Goal: Information Seeking & Learning: Understand process/instructions

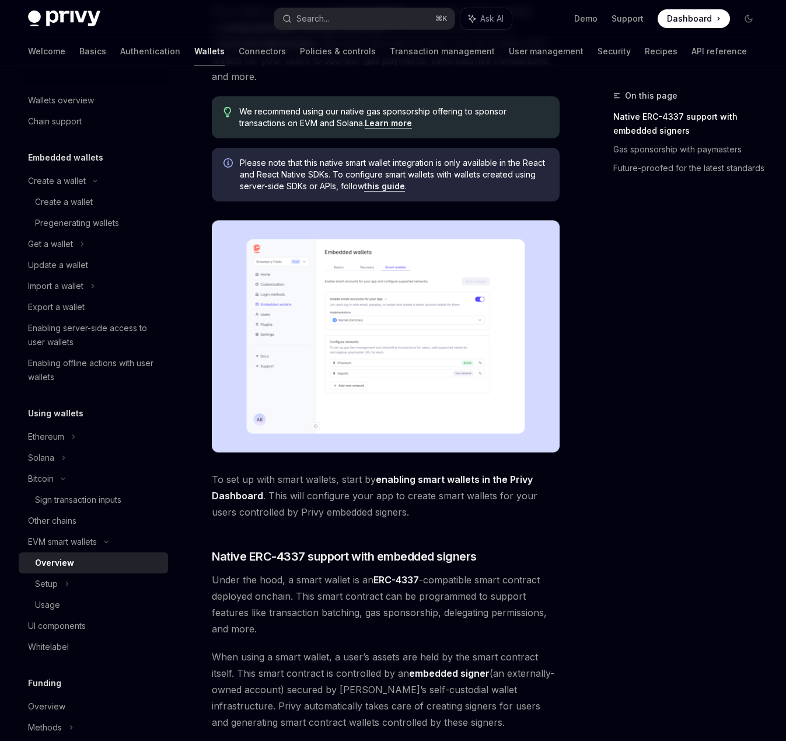
scroll to position [109, 0]
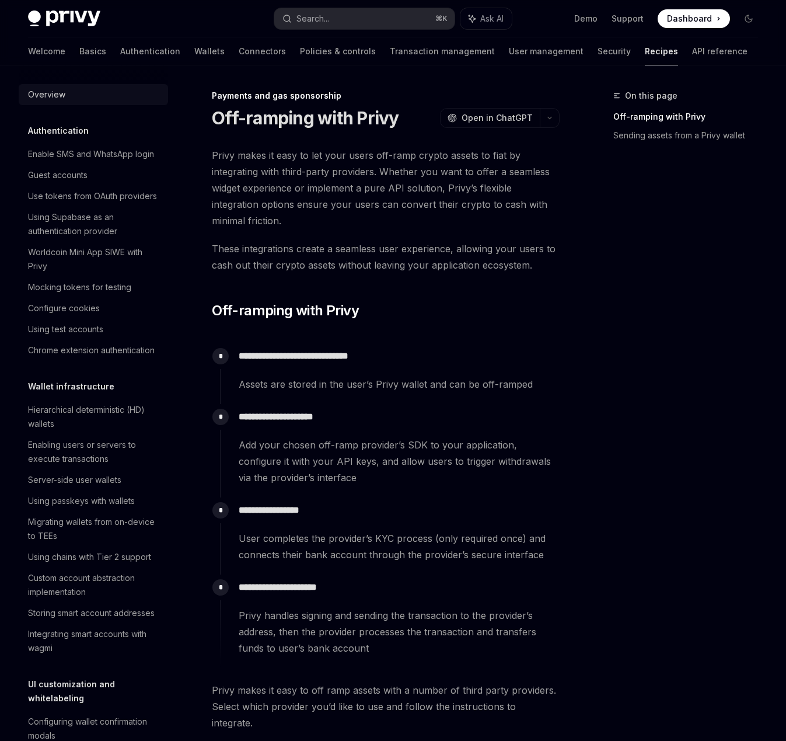
click at [47, 94] on div "Overview" at bounding box center [46, 95] width 37 height 14
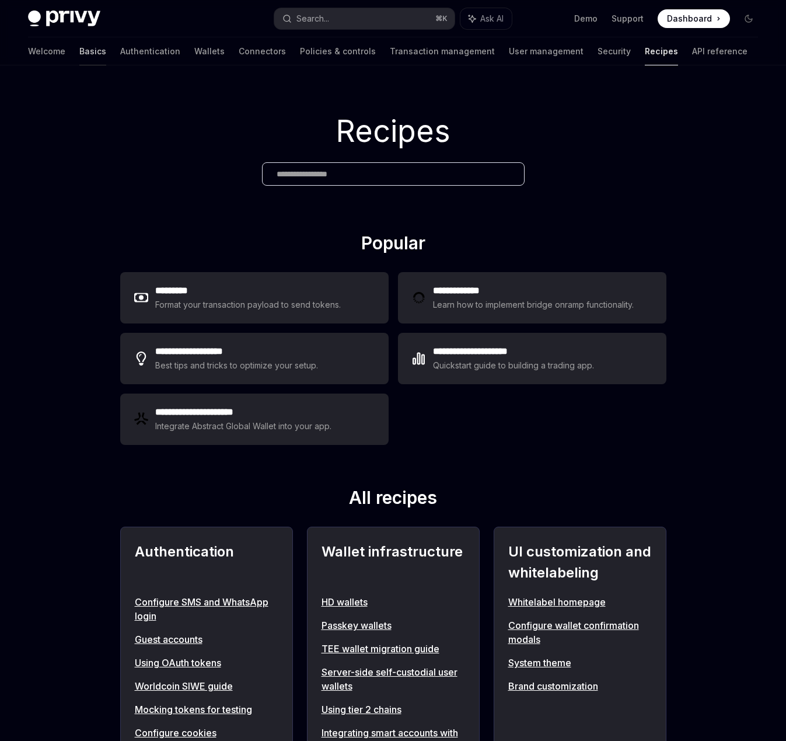
click at [79, 49] on link "Basics" at bounding box center [92, 51] width 27 height 28
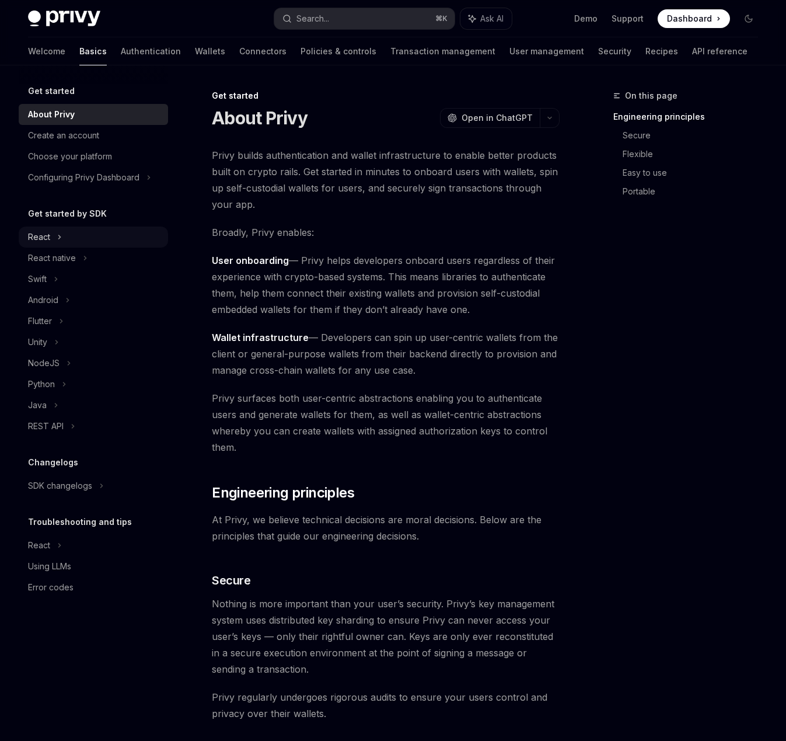
click at [108, 231] on div "React" at bounding box center [93, 236] width 149 height 21
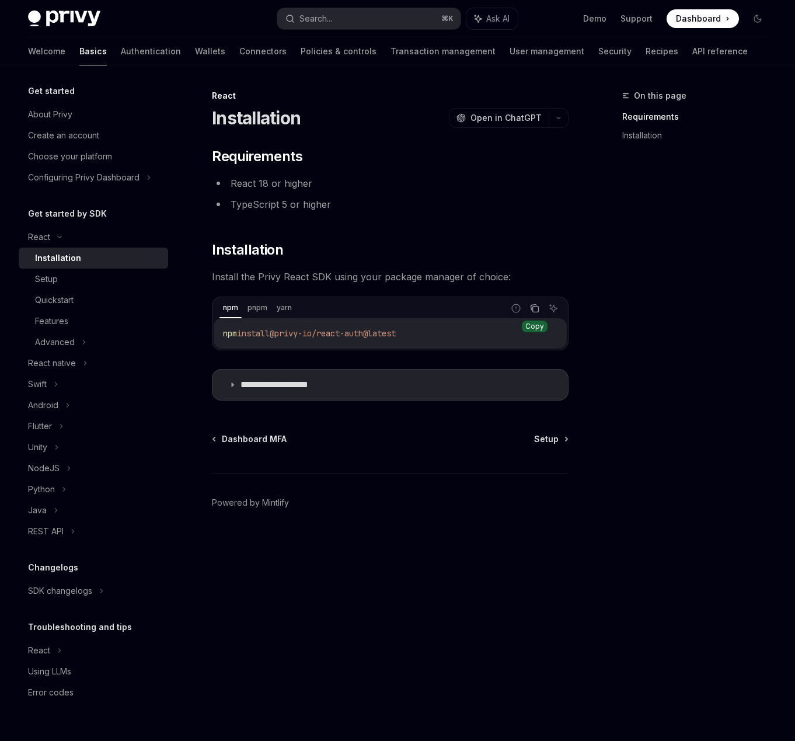
click at [541, 310] on button "Copy the contents from the code block" at bounding box center [534, 308] width 15 height 15
click at [534, 309] on icon "Copy the contents from the code block" at bounding box center [534, 307] width 9 height 9
click at [56, 280] on div "Setup" at bounding box center [46, 279] width 23 height 14
type textarea "*"
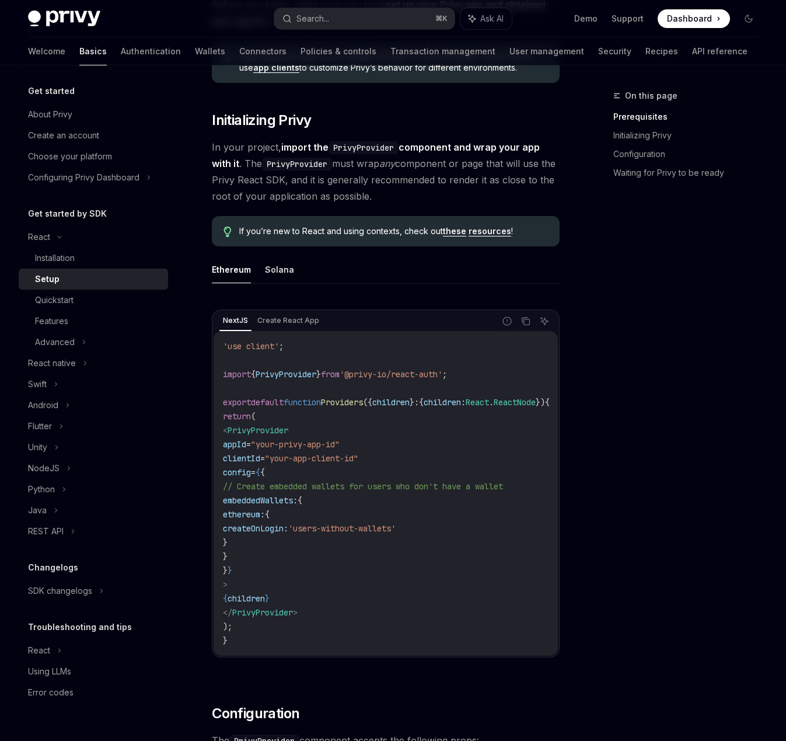
scroll to position [192, 0]
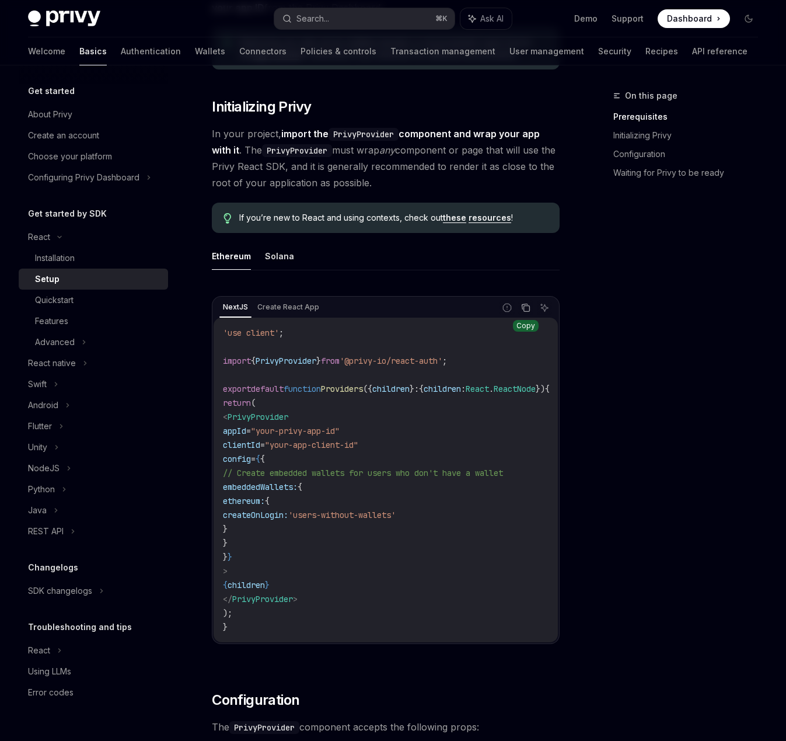
click at [532, 313] on button "Copy the contents from the code block" at bounding box center [525, 307] width 15 height 15
click at [62, 345] on div "Advanced" at bounding box center [55, 342] width 40 height 14
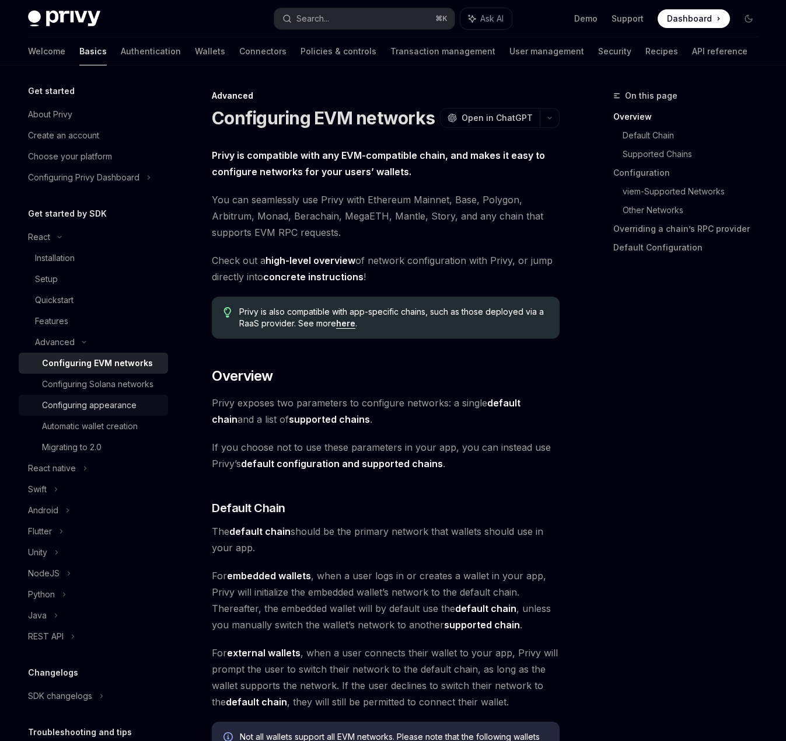
click at [108, 416] on link "Configuring appearance" at bounding box center [93, 405] width 149 height 21
type textarea "*"
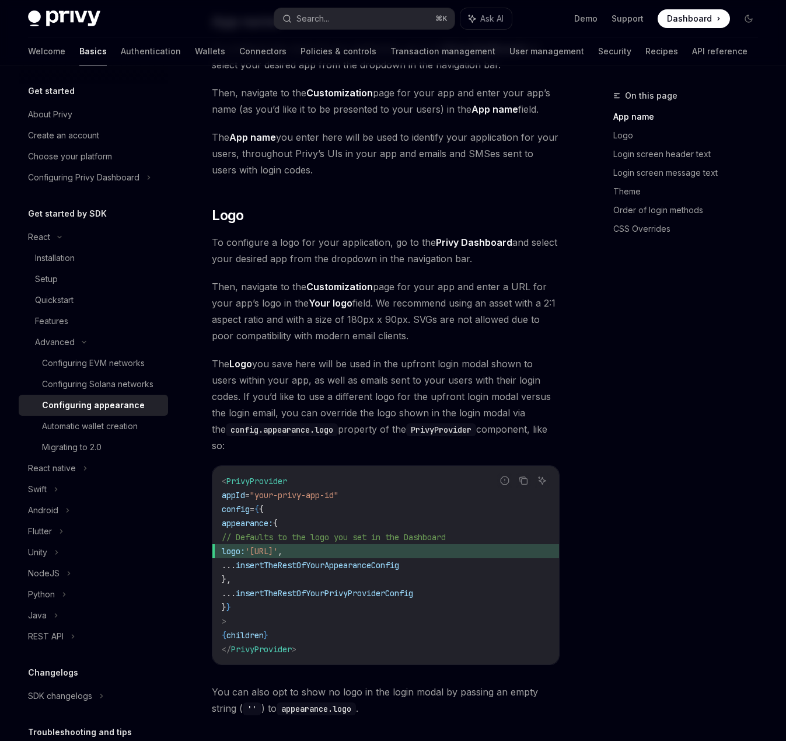
scroll to position [95, 0]
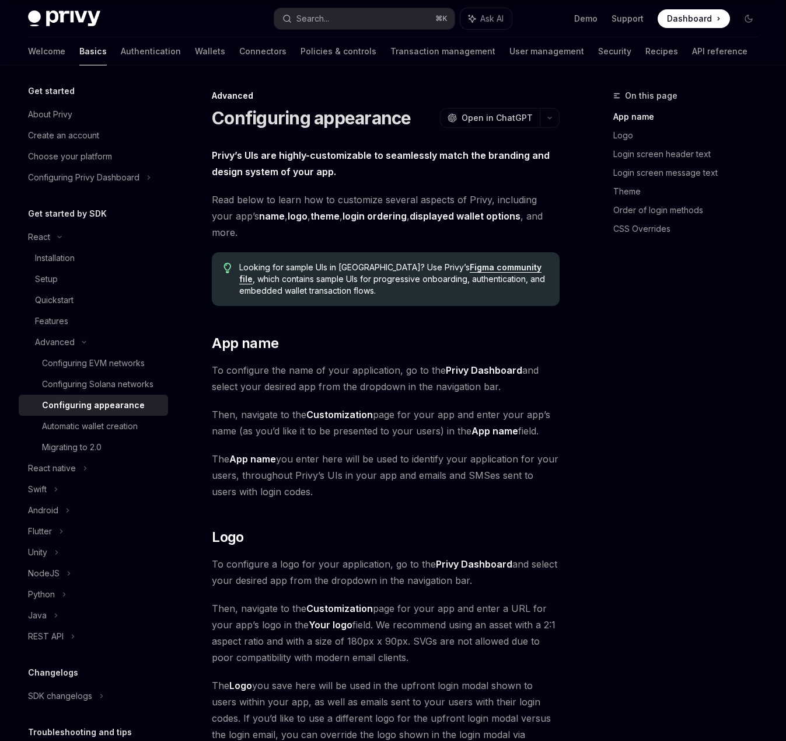
scroll to position [95, 0]
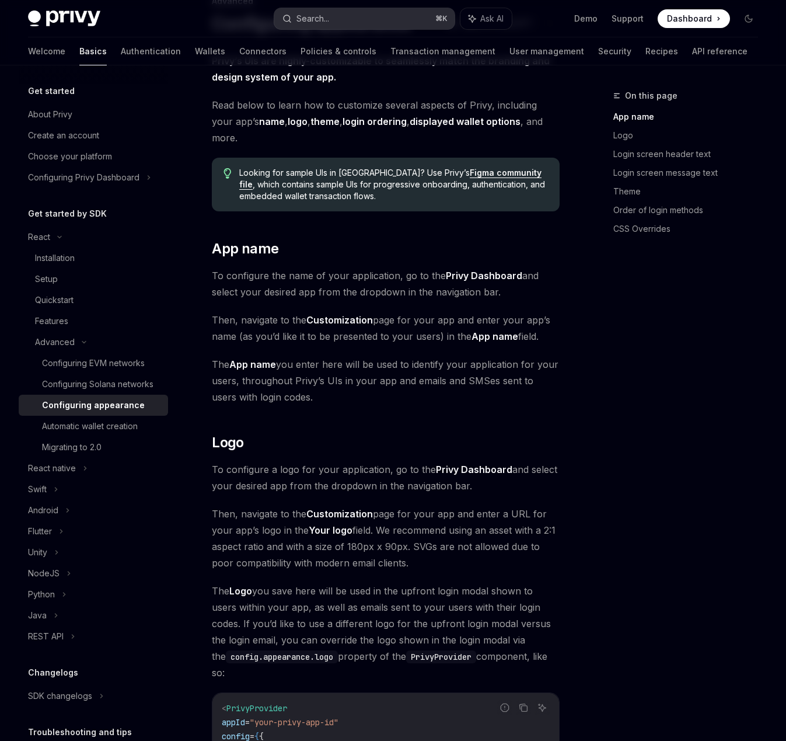
click at [333, 19] on button "Search... ⌘ K" at bounding box center [364, 18] width 180 height 21
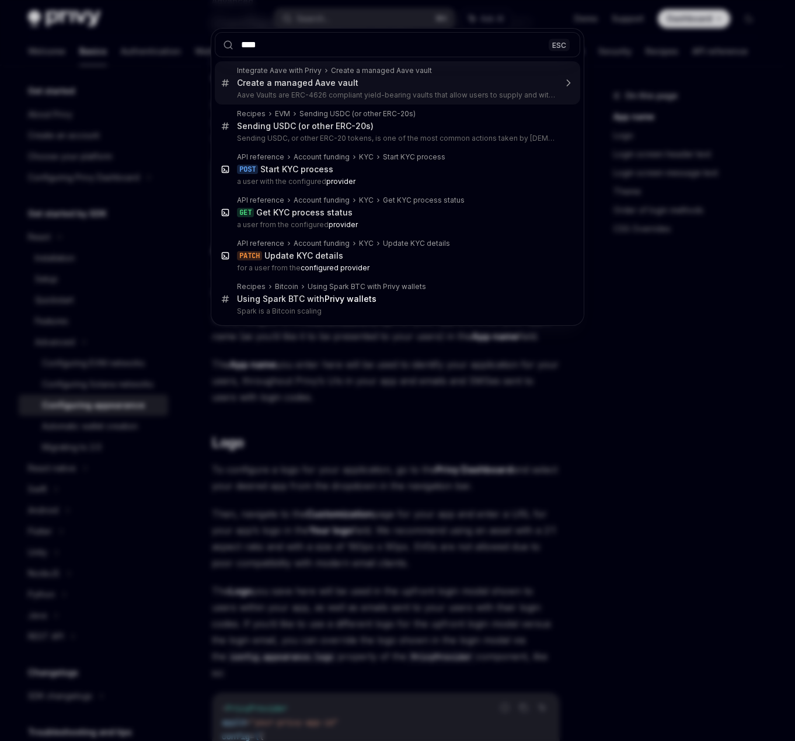
type input "*****"
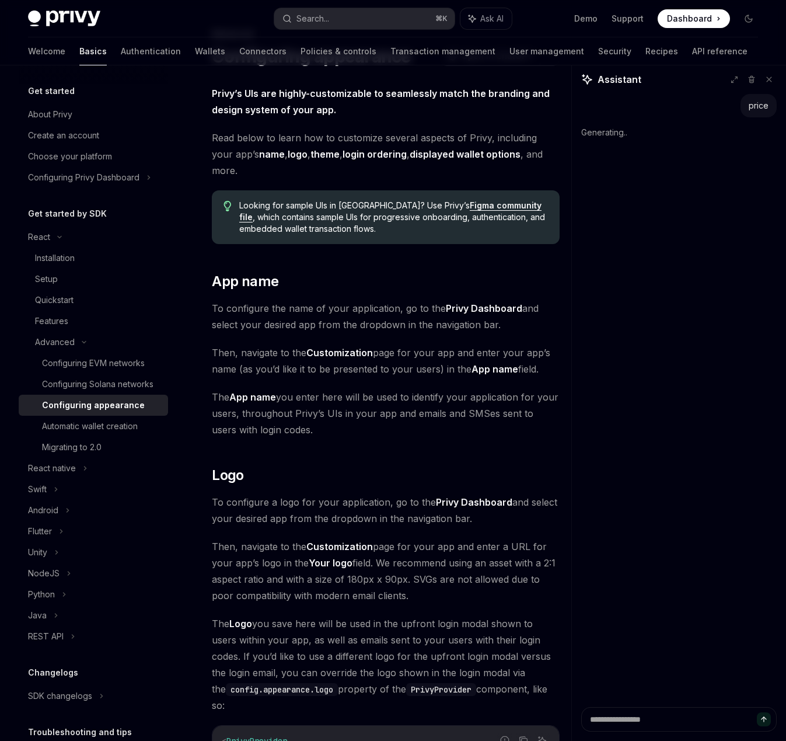
scroll to position [0, 0]
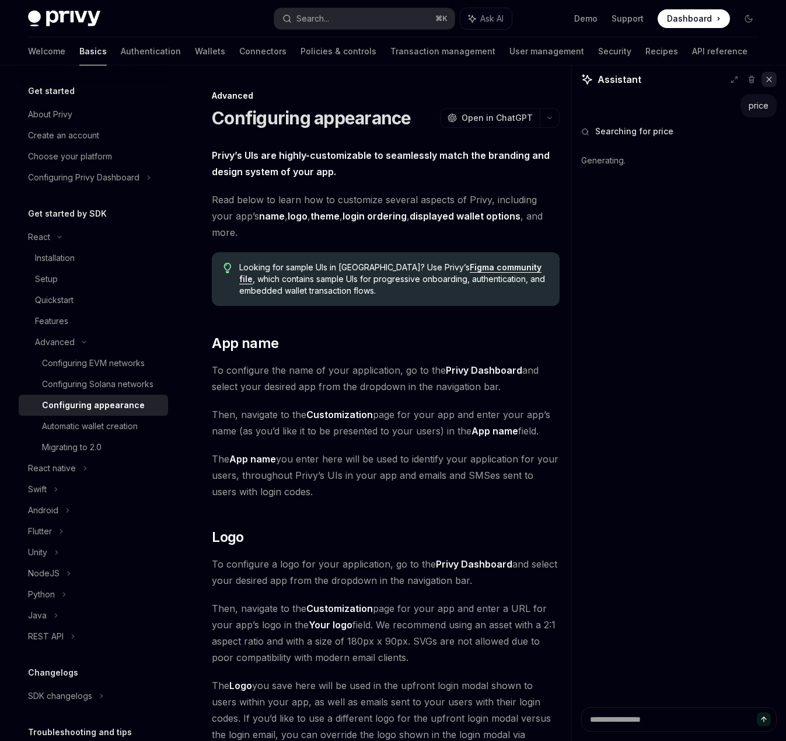
click at [769, 76] on icon at bounding box center [769, 79] width 8 height 8
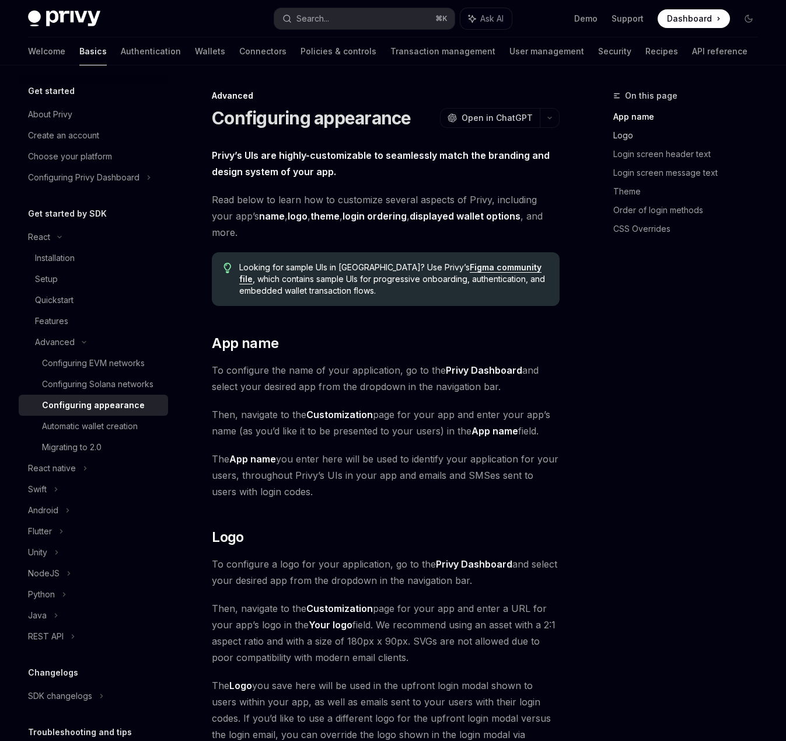
click at [634, 132] on link "Logo" at bounding box center [690, 135] width 154 height 19
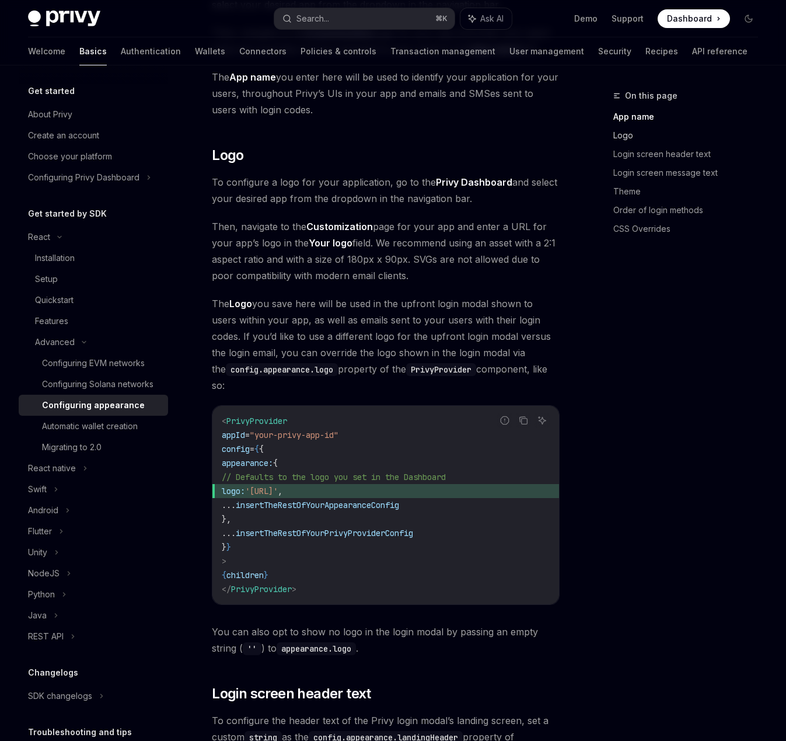
scroll to position [423, 0]
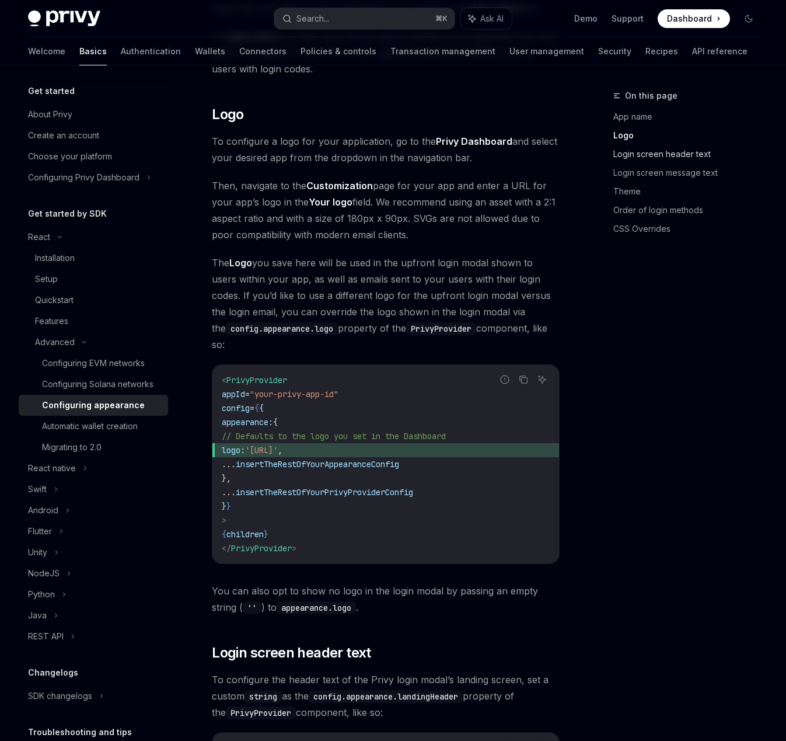
click at [630, 157] on link "Login screen header text" at bounding box center [690, 154] width 154 height 19
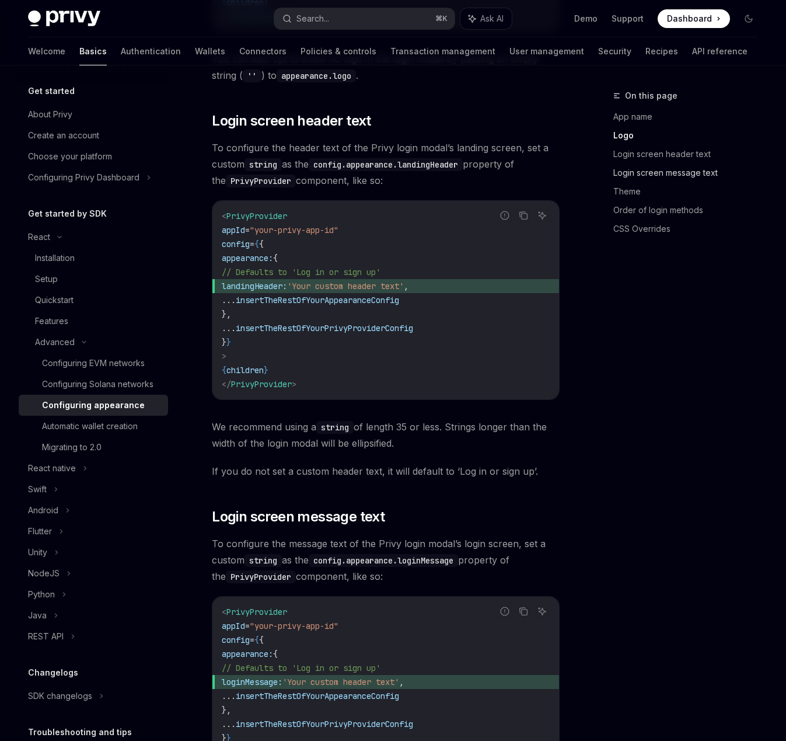
scroll to position [961, 0]
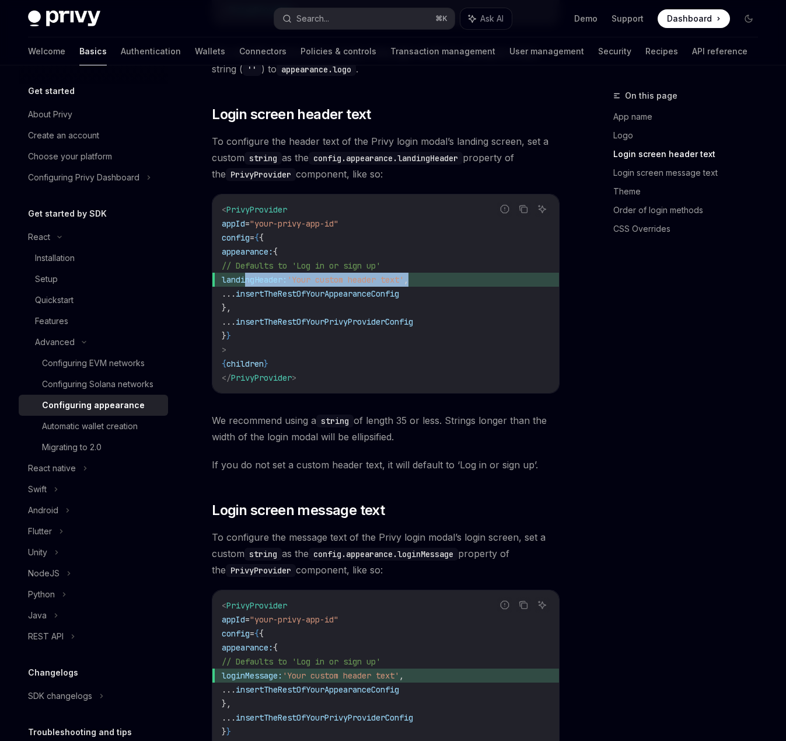
drag, startPoint x: 439, startPoint y: 266, endPoint x: 248, endPoint y: 266, distance: 191.4
click at [248, 273] on span "landingHeader: 'Your custom header text' ," at bounding box center [386, 280] width 328 height 14
copy span "landingHeader: 'Your custom header text' ,"
type textarea "*"
drag, startPoint x: 248, startPoint y: 261, endPoint x: 277, endPoint y: 254, distance: 30.1
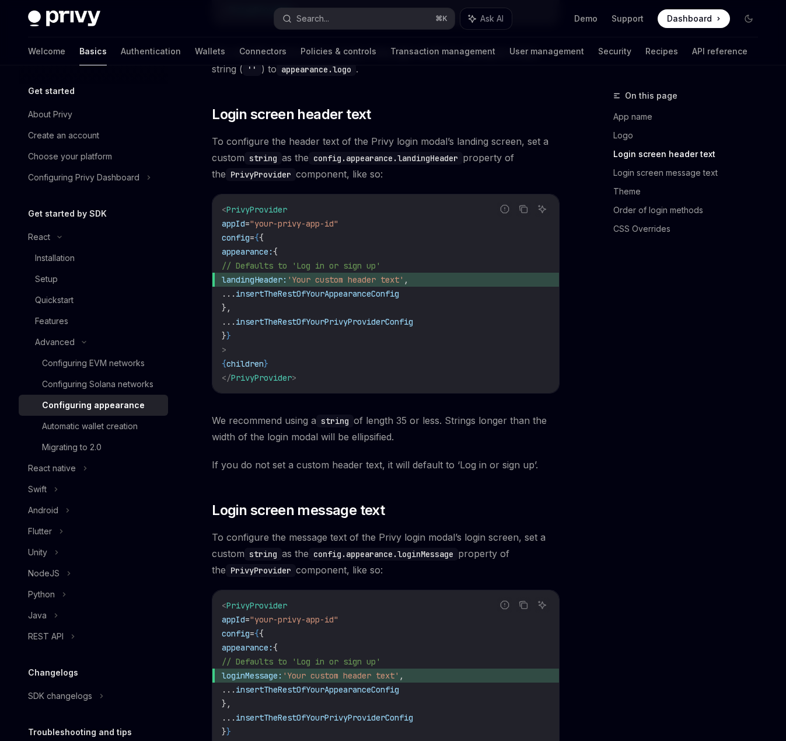
click at [340, 273] on span "landingHeader: 'Your custom header text' ," at bounding box center [386, 280] width 328 height 14
drag, startPoint x: 243, startPoint y: 235, endPoint x: 263, endPoint y: 287, distance: 55.9
click at [263, 287] on code "< PrivyProvider appId = "your-privy-app-id" config = { { appearance: { // Defau…" at bounding box center [386, 294] width 328 height 182
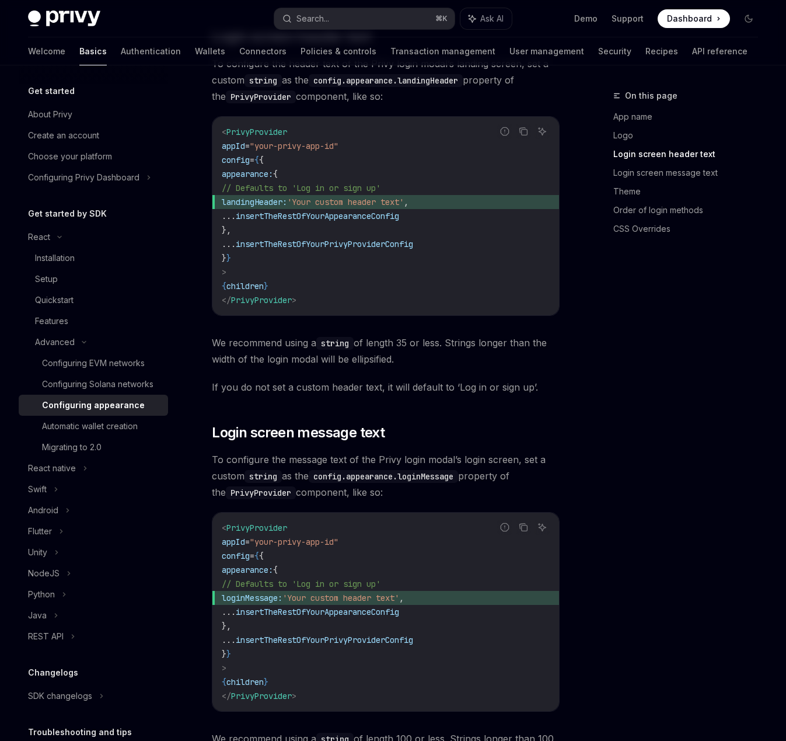
scroll to position [1096, 0]
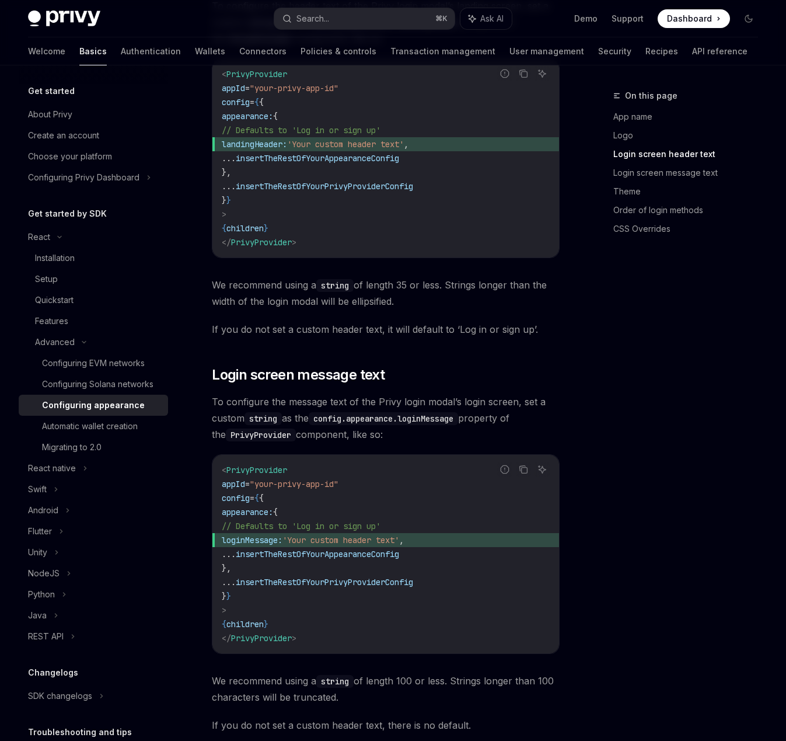
drag, startPoint x: 243, startPoint y: 496, endPoint x: 249, endPoint y: 546, distance: 50.6
click at [249, 547] on code "< PrivyProvider appId = "your-privy-app-id" config = { { appearance: { // Defau…" at bounding box center [386, 554] width 328 height 182
copy code "appearance: { // Defaults to 'Log in or sign up' loginMessage: 'Your custom hea…"
